Goal: Task Accomplishment & Management: Complete application form

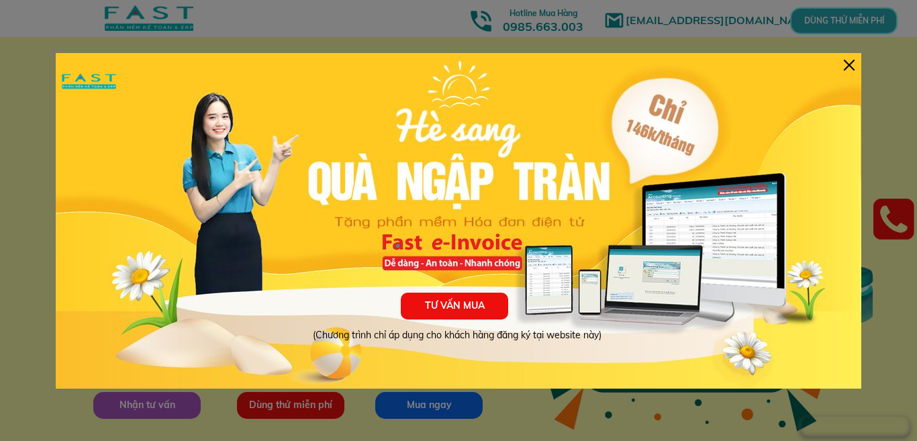
click at [856, 66] on div "TƯ VẤN MUA (Chương trình chỉ áp dụng cho khách hàng đăng ký tại website này)" at bounding box center [458, 221] width 805 height 336
click at [850, 68] on div at bounding box center [849, 65] width 11 height 11
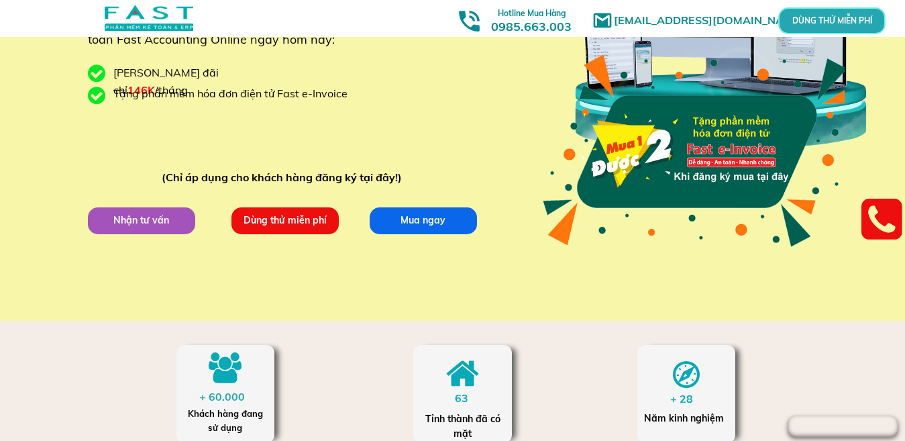
scroll to position [68, 0]
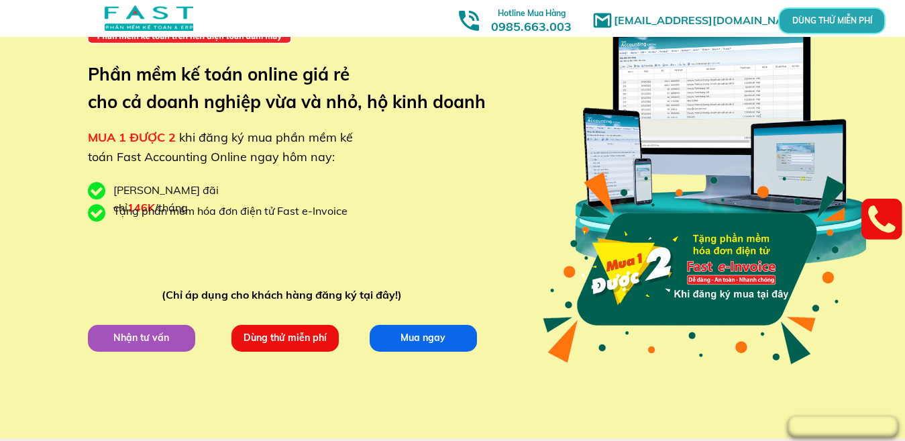
click at [165, 341] on p "Nhận tư vấn" at bounding box center [140, 337] width 107 height 27
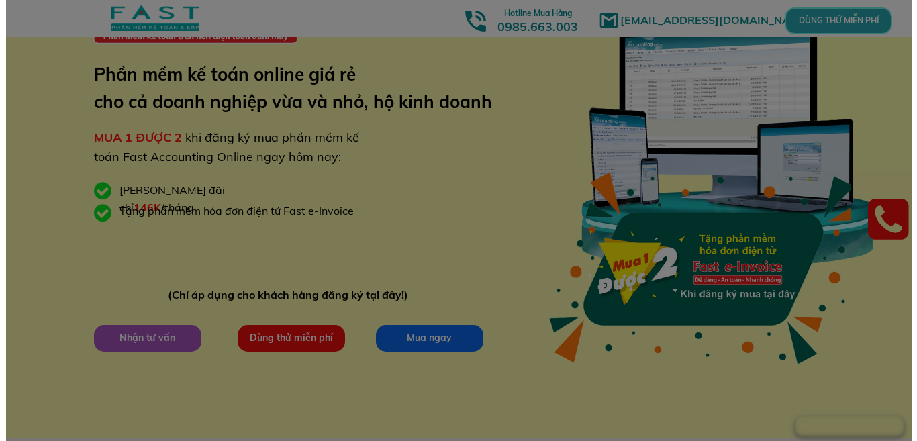
scroll to position [0, 0]
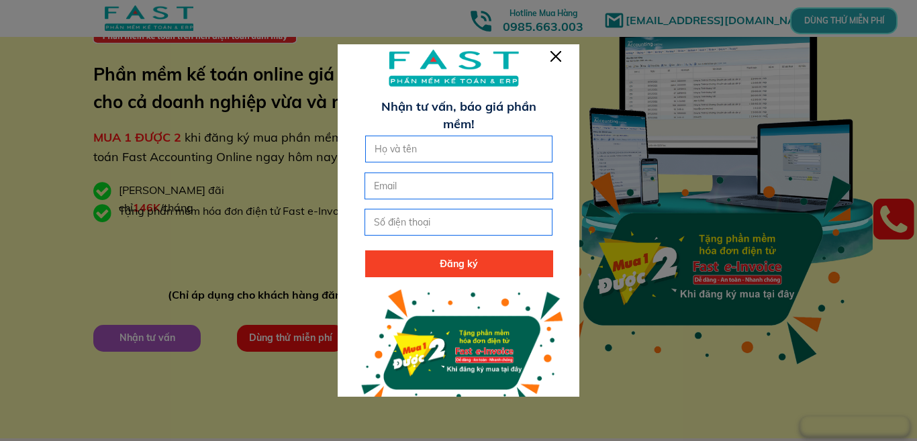
click at [425, 152] on input "text" at bounding box center [459, 149] width 176 height 26
type input "[PERSON_NAME] [PERSON_NAME]"
click at [405, 189] on input "email" at bounding box center [458, 186] width 176 height 26
type input "[EMAIL_ADDRESS][DOMAIN_NAME]"
click at [411, 223] on input "tel" at bounding box center [458, 222] width 176 height 26
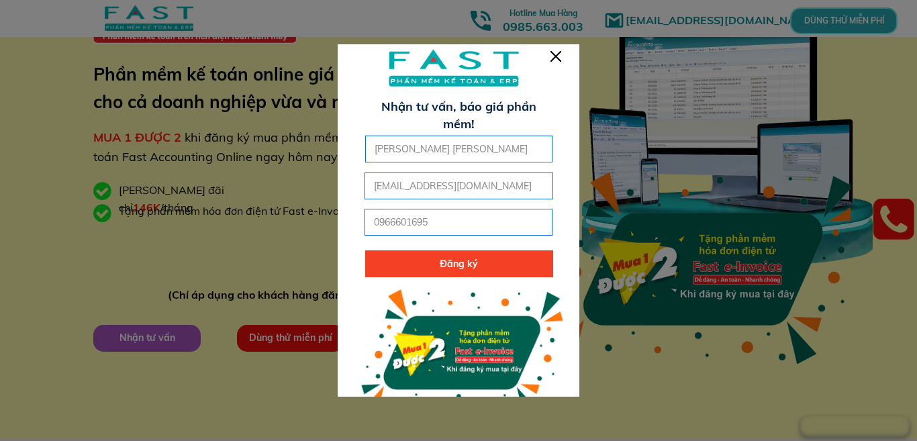
type input "0966601695"
click at [437, 264] on p "Đăng ký" at bounding box center [459, 263] width 188 height 27
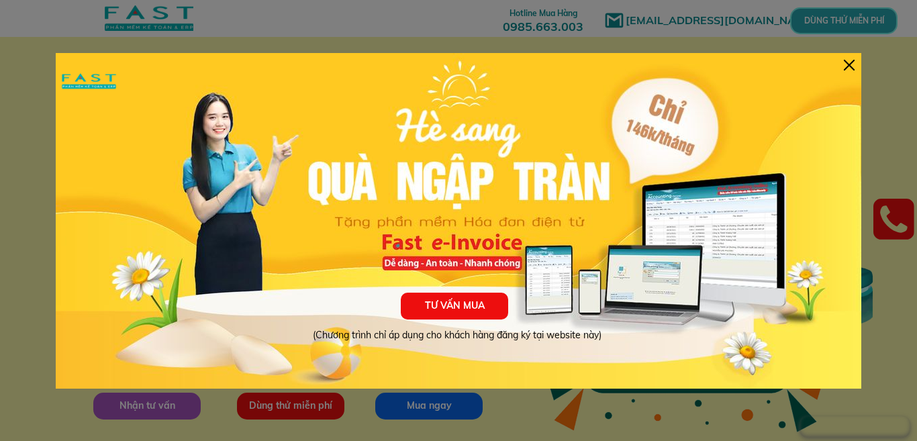
click at [844, 63] on div at bounding box center [849, 65] width 11 height 11
